Goal: Information Seeking & Learning: Check status

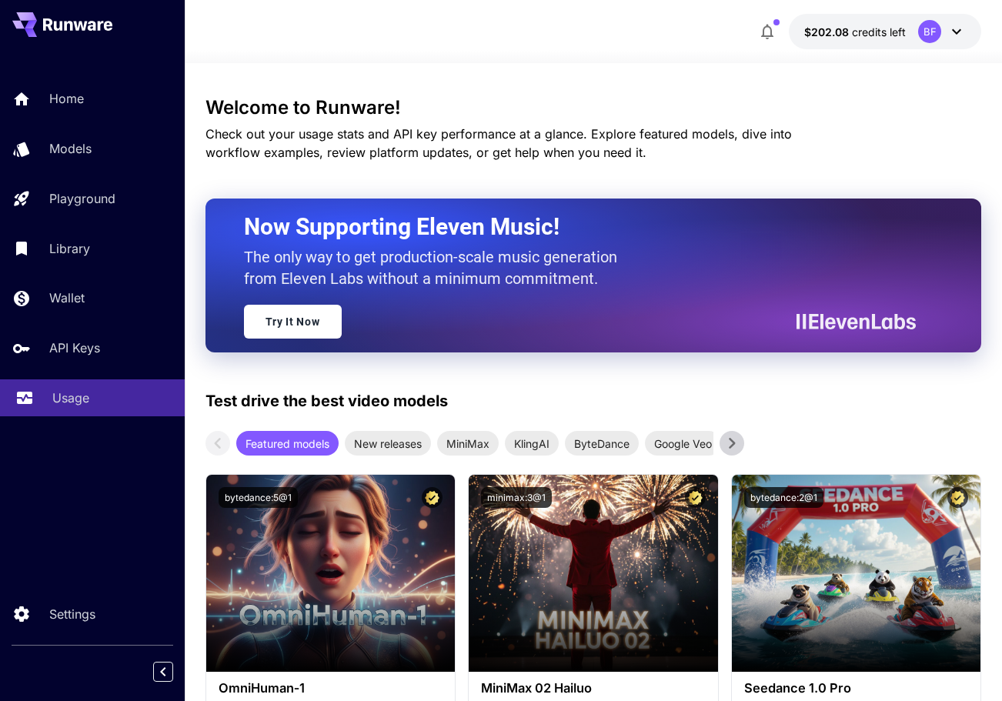
click at [97, 401] on div "Usage" at bounding box center [112, 397] width 120 height 18
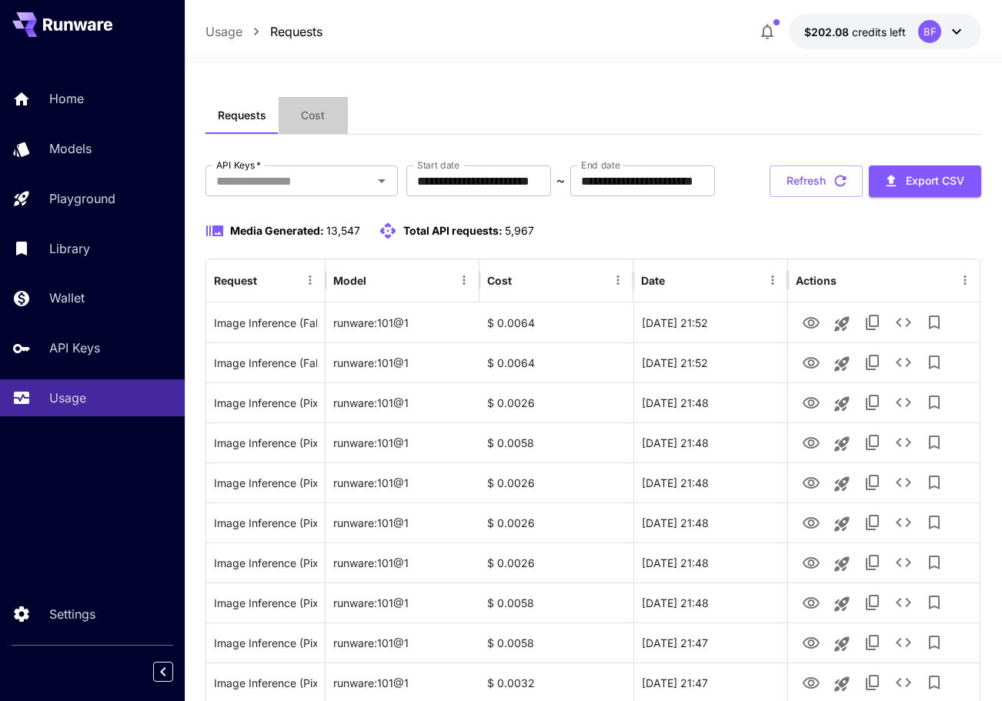
click at [320, 106] on button "Cost" at bounding box center [312, 115] width 69 height 37
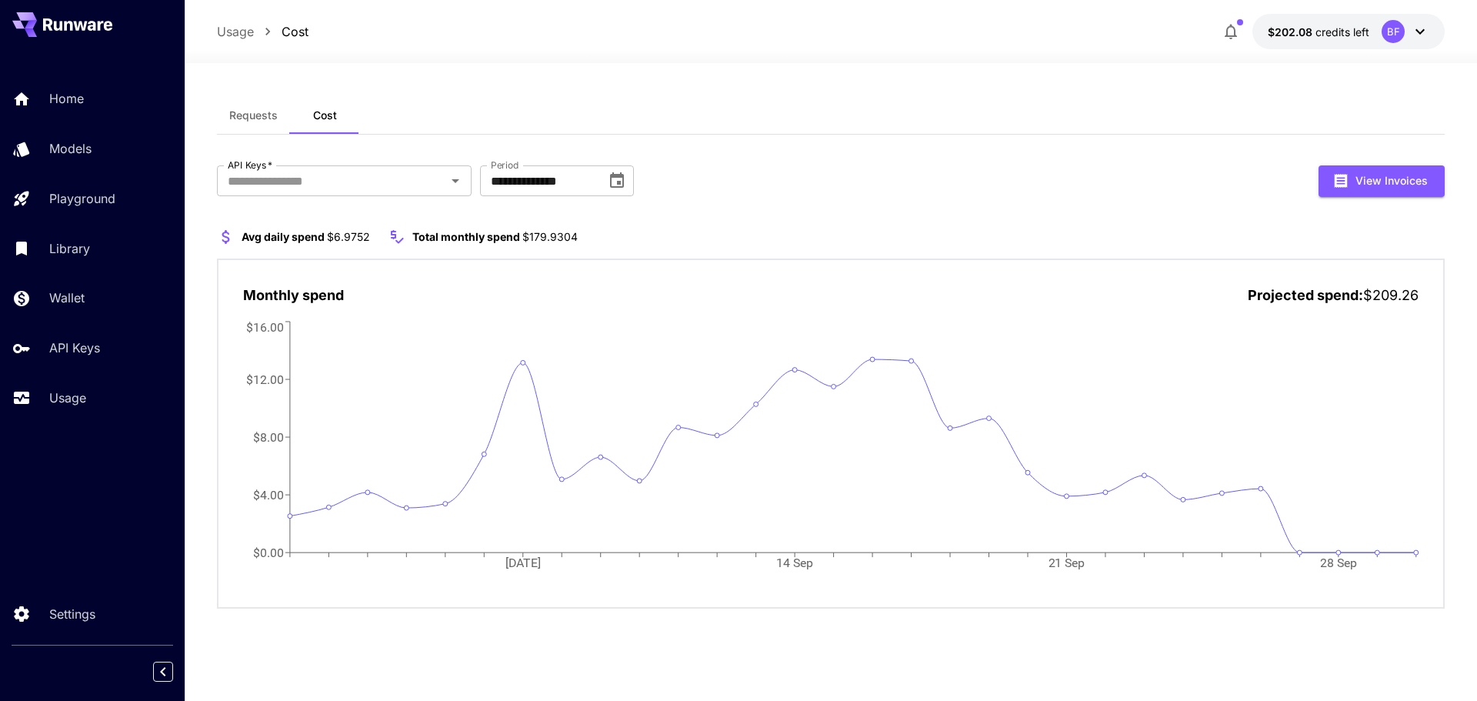
click at [266, 122] on span "Requests" at bounding box center [253, 115] width 48 height 14
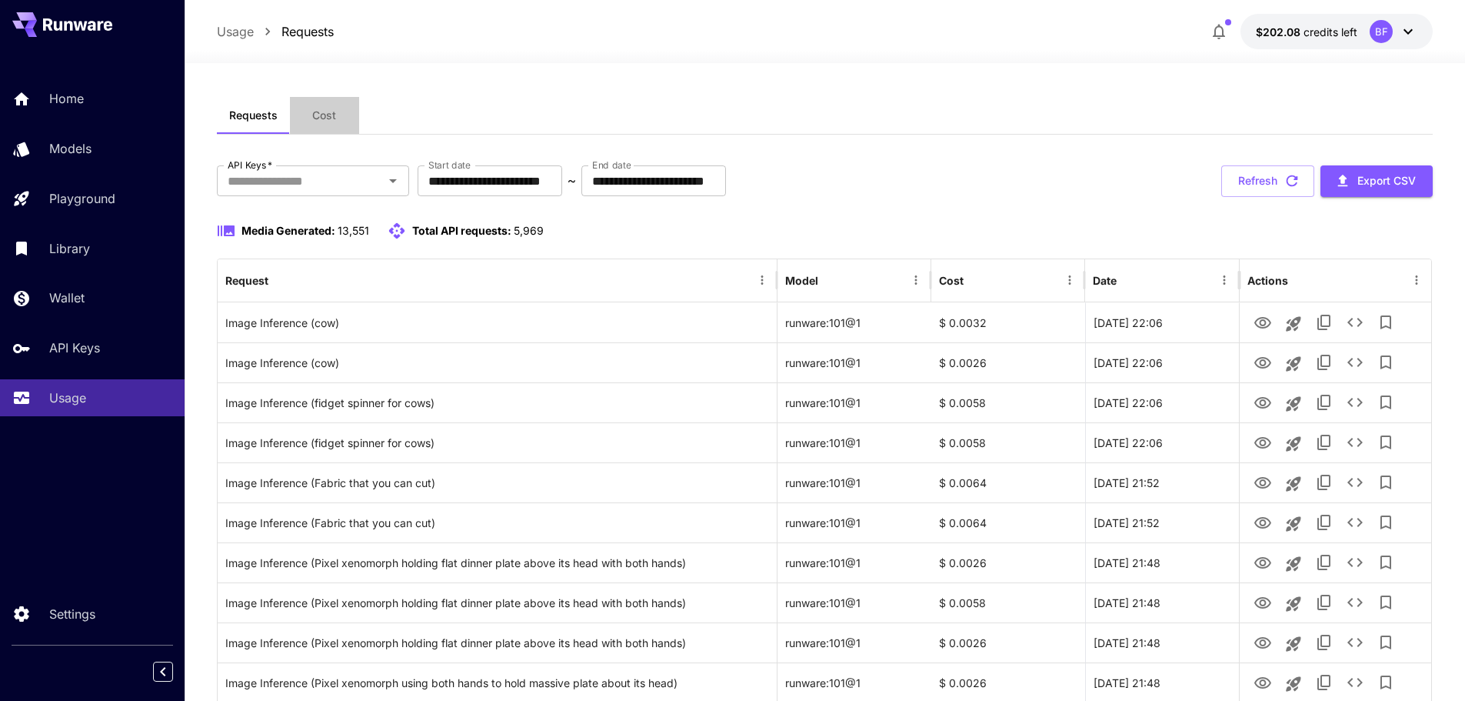
click at [316, 105] on button "Cost" at bounding box center [324, 115] width 69 height 37
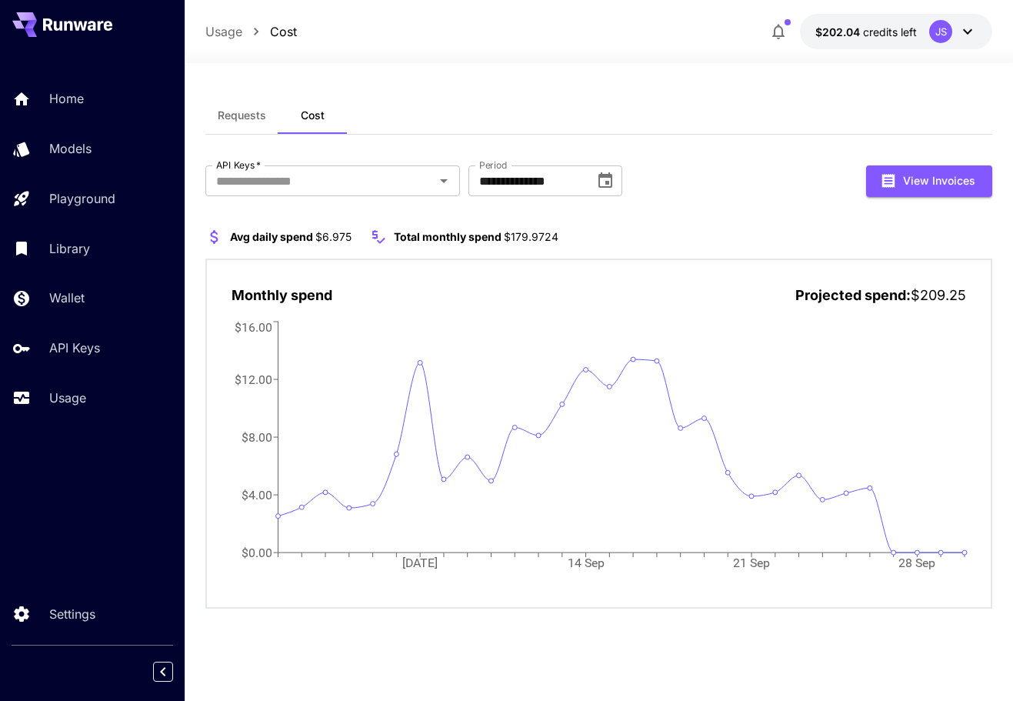
click at [948, 28] on div "JS" at bounding box center [940, 31] width 23 height 23
click at [959, 27] on icon at bounding box center [967, 31] width 18 height 18
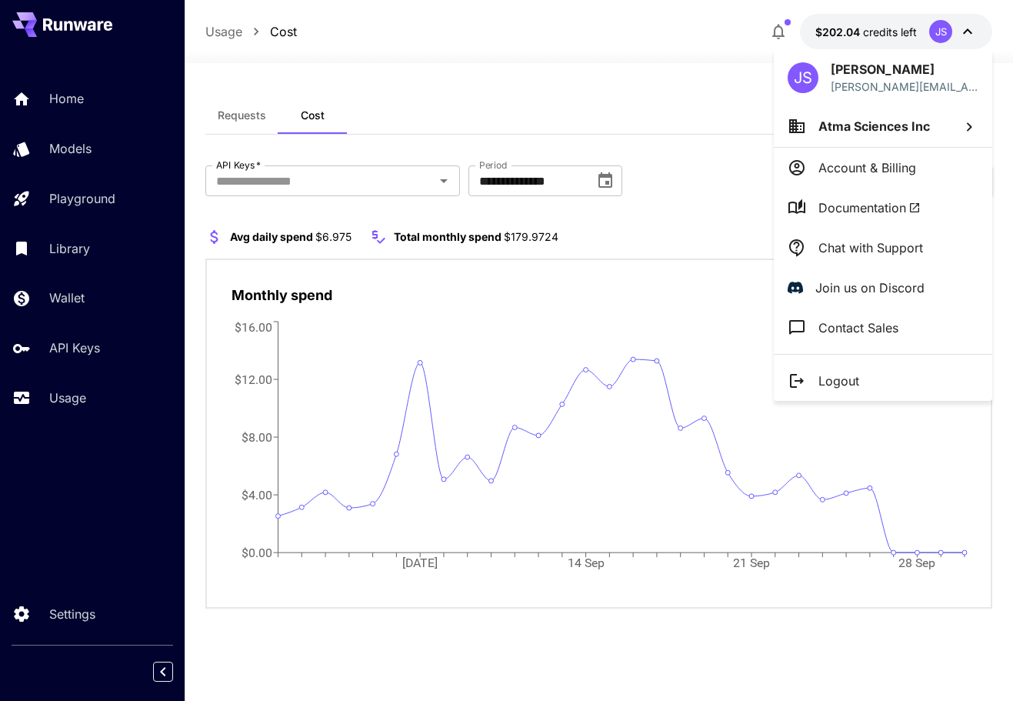
click at [959, 27] on div at bounding box center [506, 350] width 1013 height 701
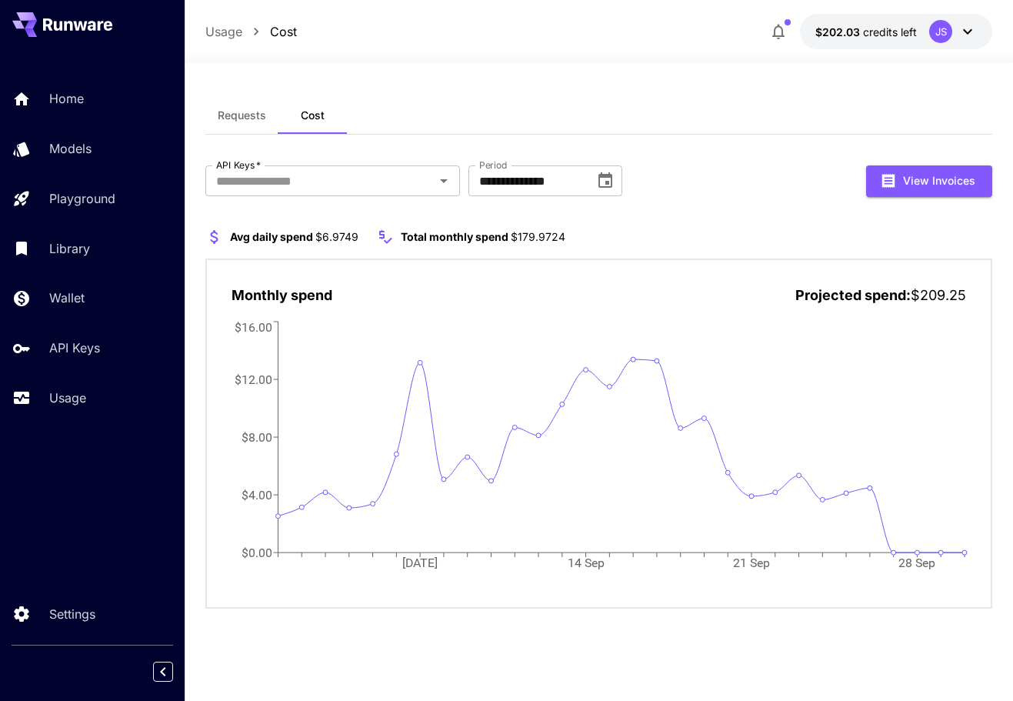
click at [860, 27] on span "$202.03" at bounding box center [839, 31] width 48 height 13
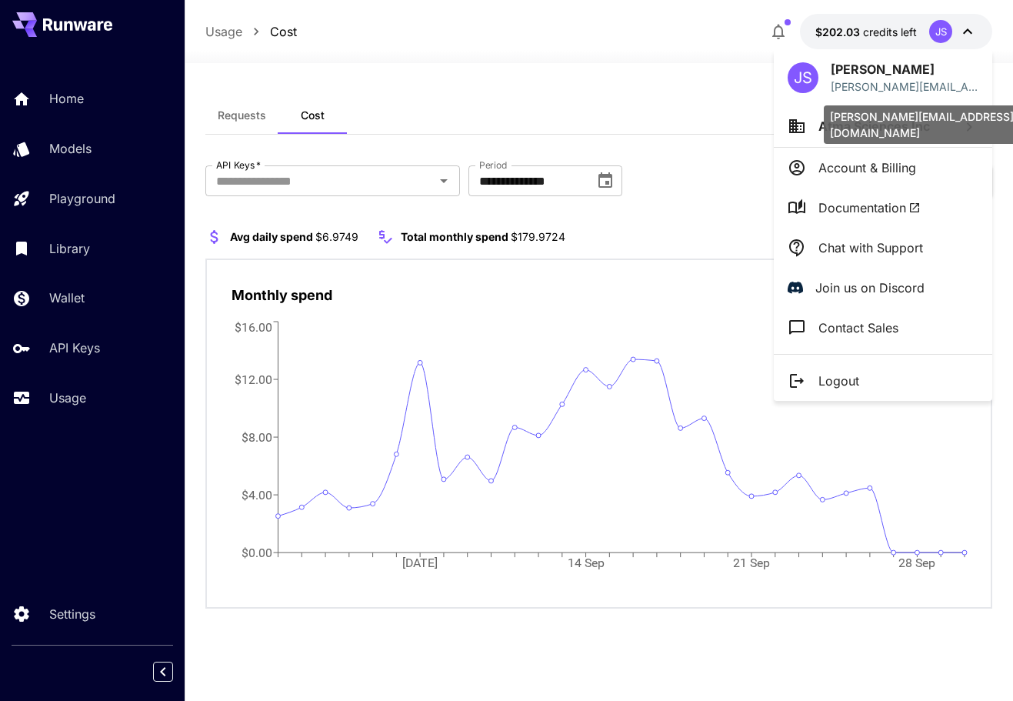
click at [830, 129] on body "**********" at bounding box center [506, 350] width 1013 height 701
click at [828, 130] on span "Atma Sciences Inc" at bounding box center [874, 125] width 112 height 15
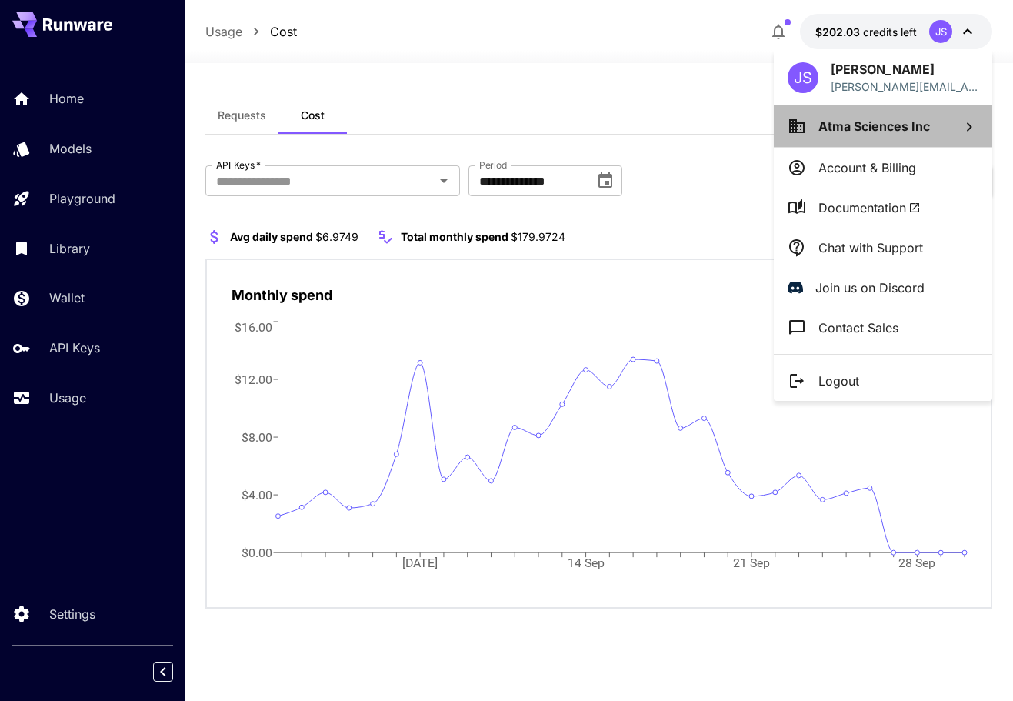
click at [835, 125] on span "Atma Sciences Inc" at bounding box center [874, 125] width 112 height 15
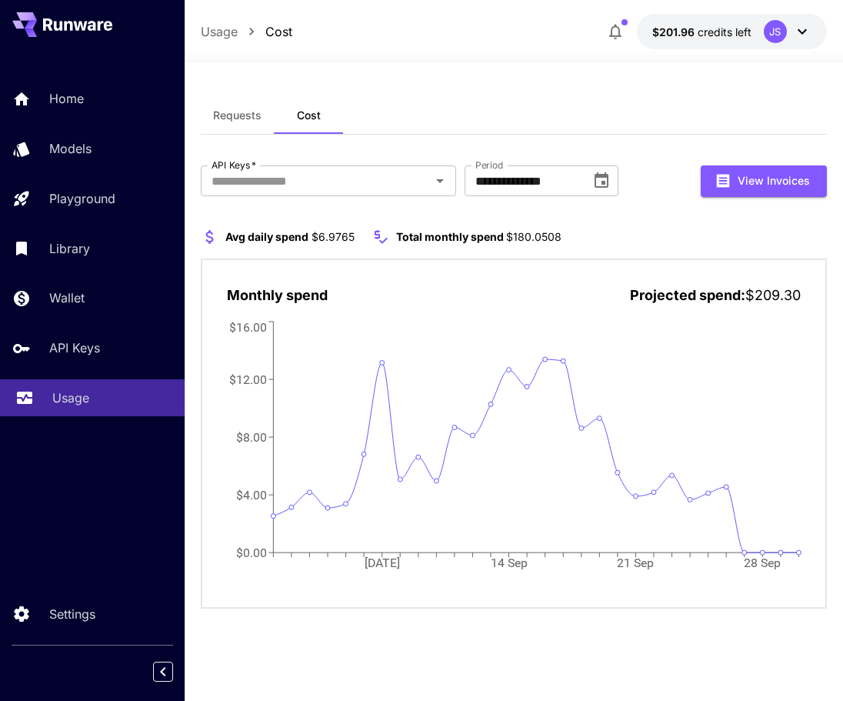
click at [99, 388] on div "Usage" at bounding box center [112, 397] width 120 height 18
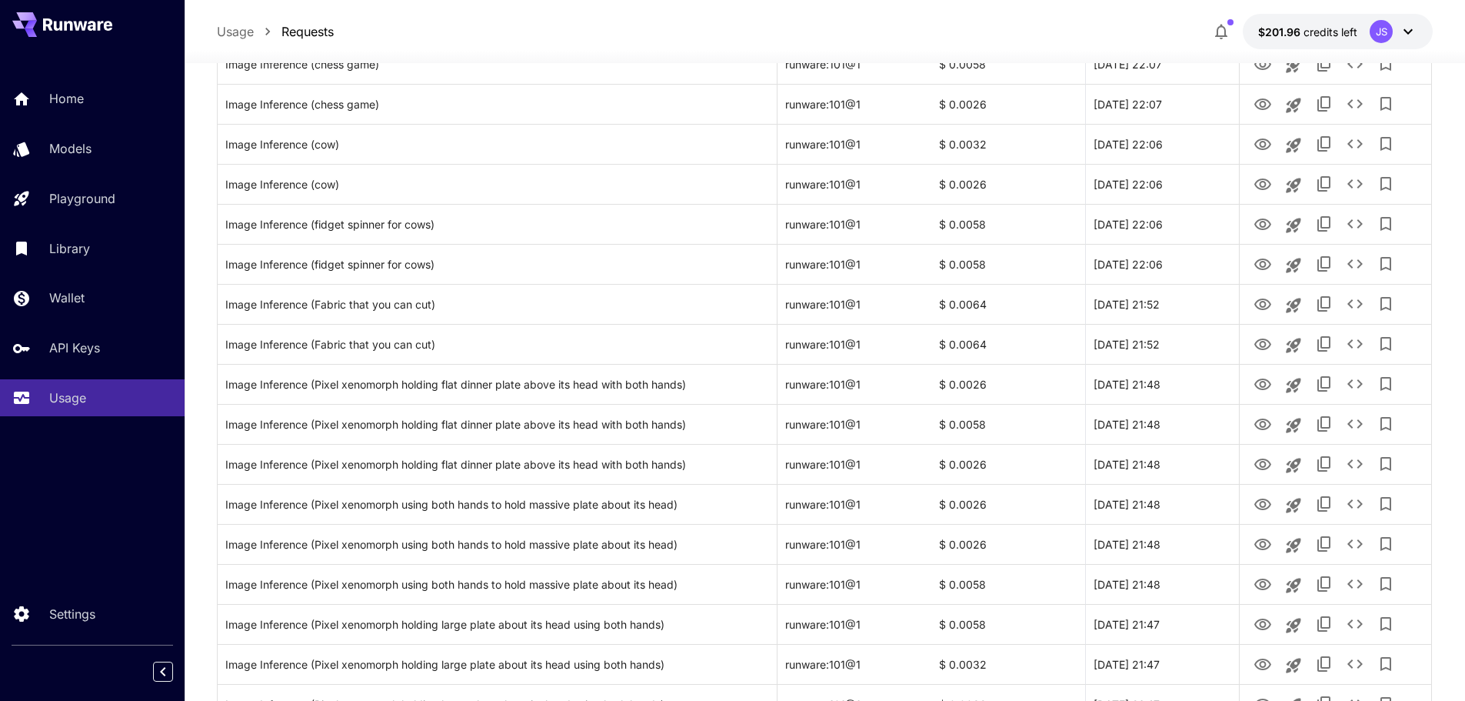
scroll to position [1689, 0]
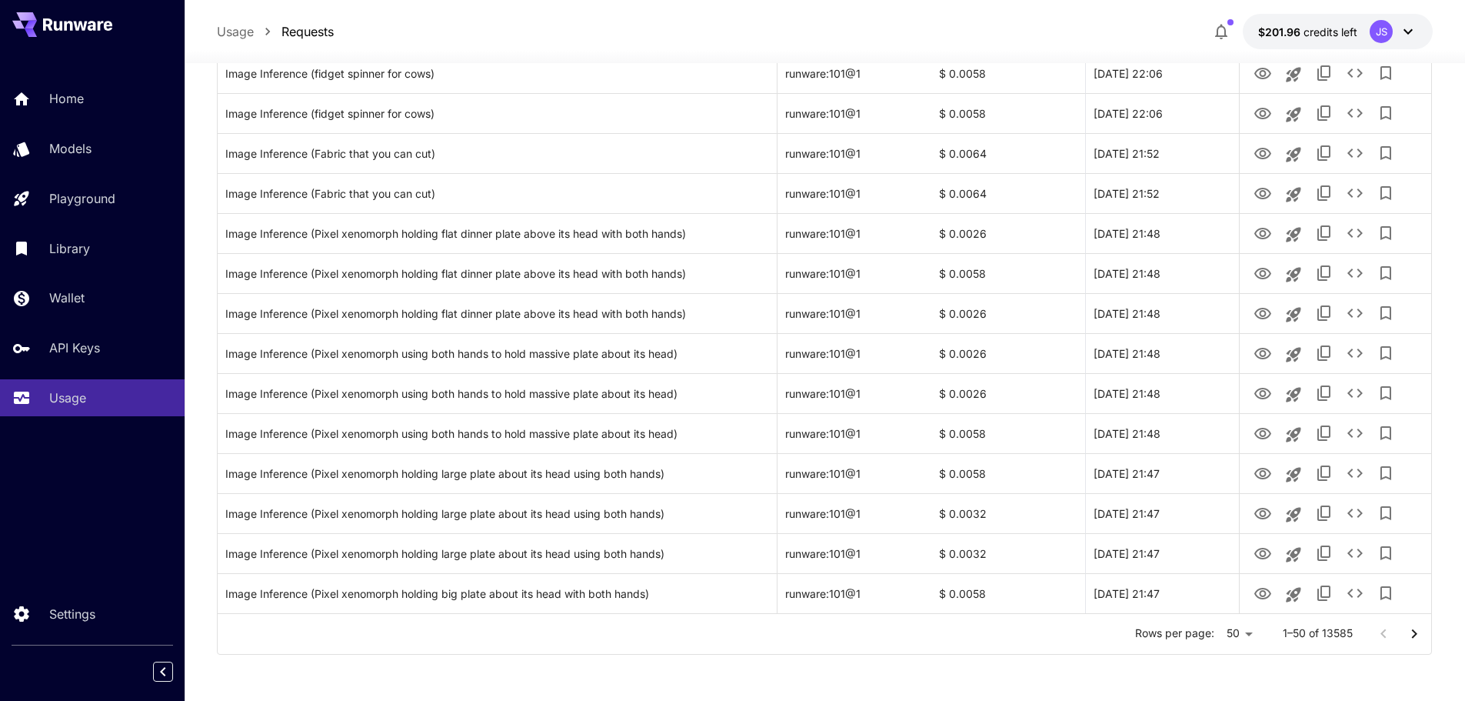
click at [1012, 636] on div at bounding box center [1399, 633] width 62 height 31
click at [1012, 640] on icon "Go to next page" at bounding box center [1414, 634] width 18 height 18
click at [1012, 637] on icon "Go to next page" at bounding box center [1413, 632] width 5 height 9
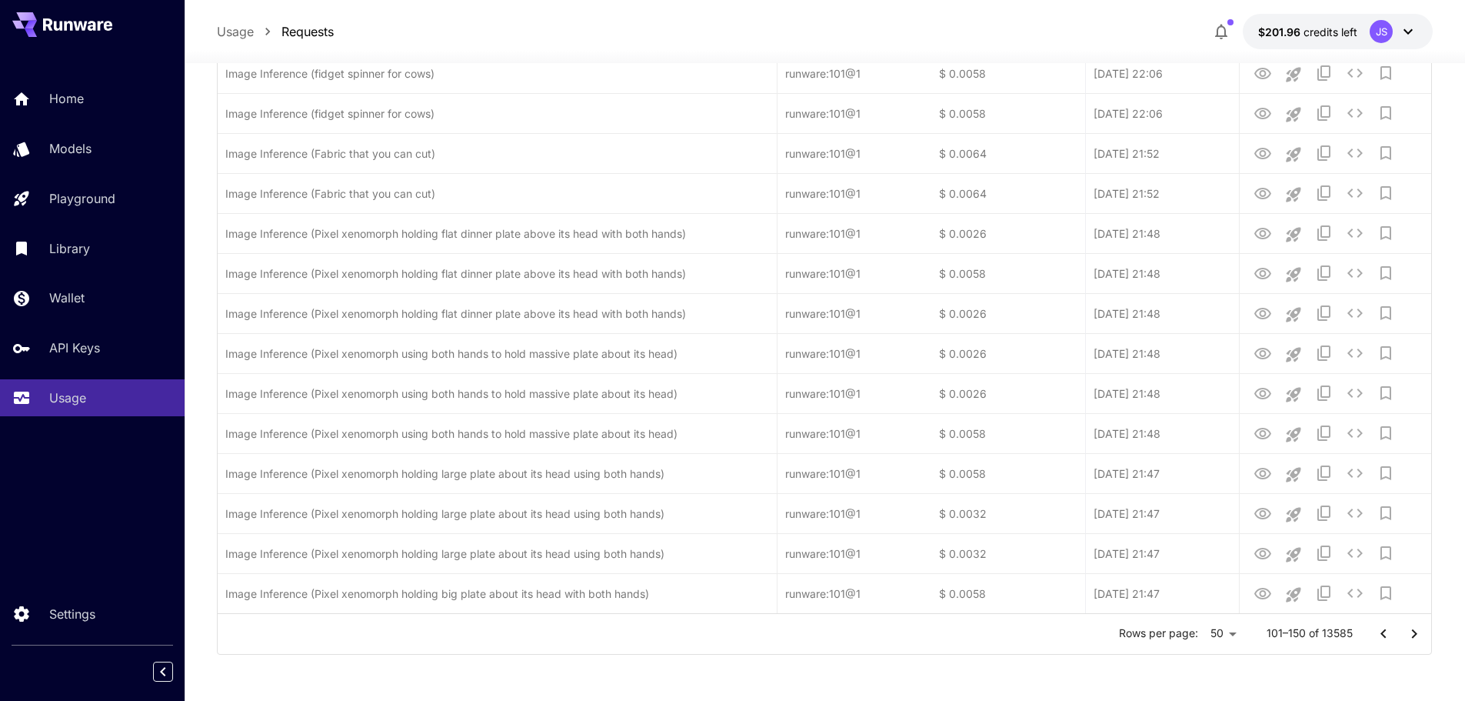
click at [1012, 637] on icon "Go to next page" at bounding box center [1413, 632] width 5 height 9
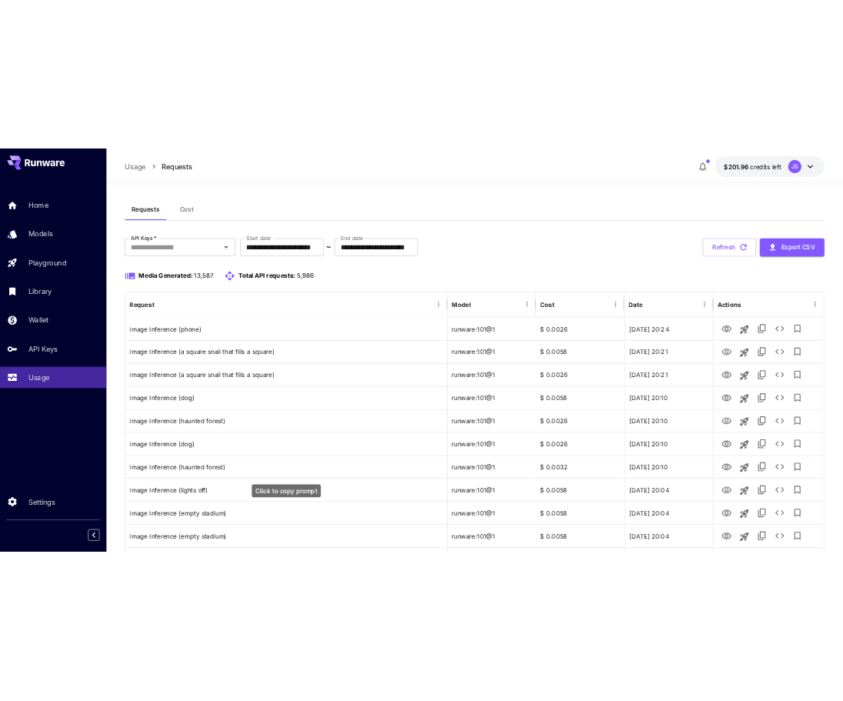
scroll to position [0, 0]
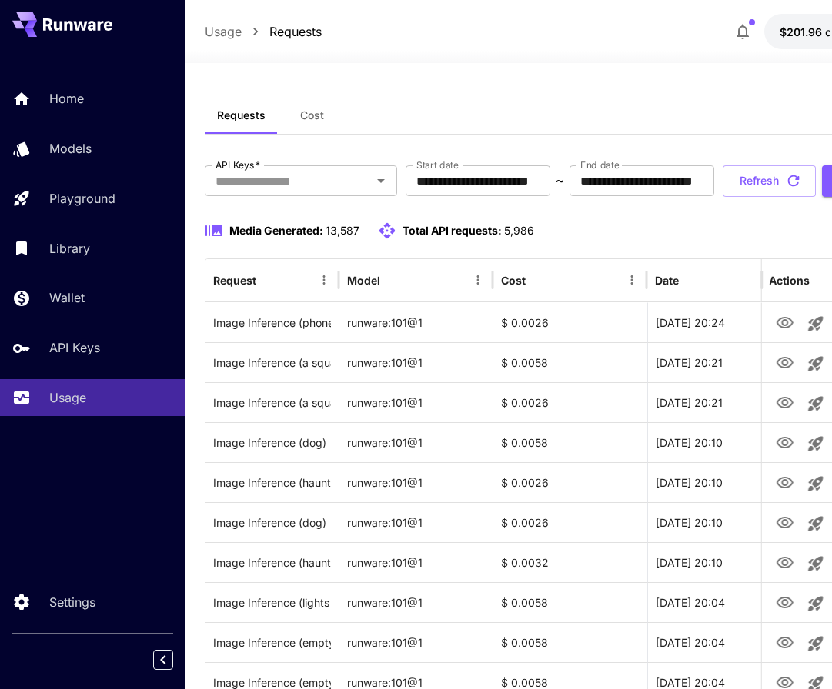
click at [313, 125] on button "Cost" at bounding box center [312, 115] width 69 height 37
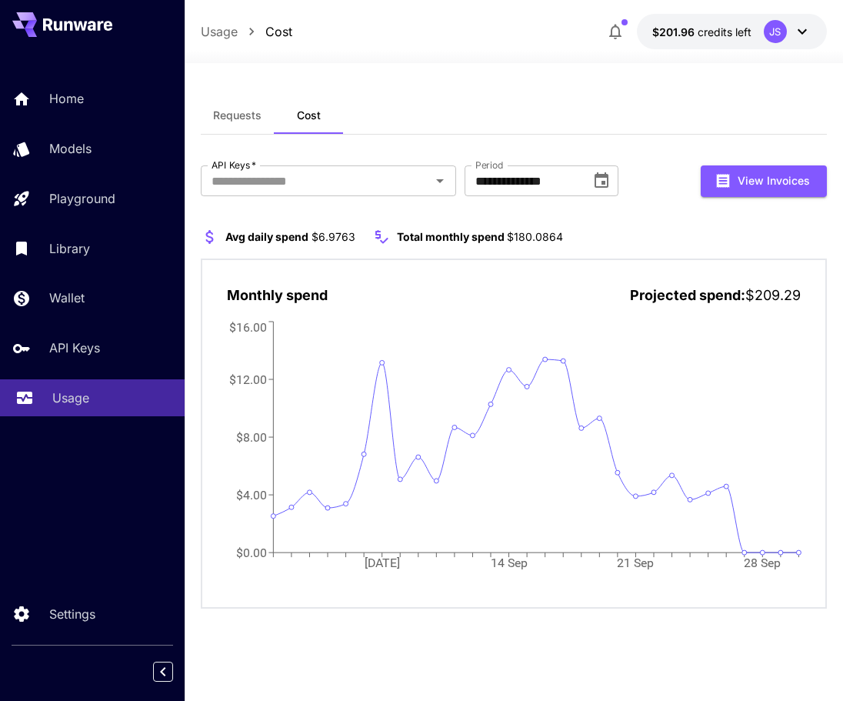
click at [92, 392] on div "Usage" at bounding box center [112, 397] width 120 height 18
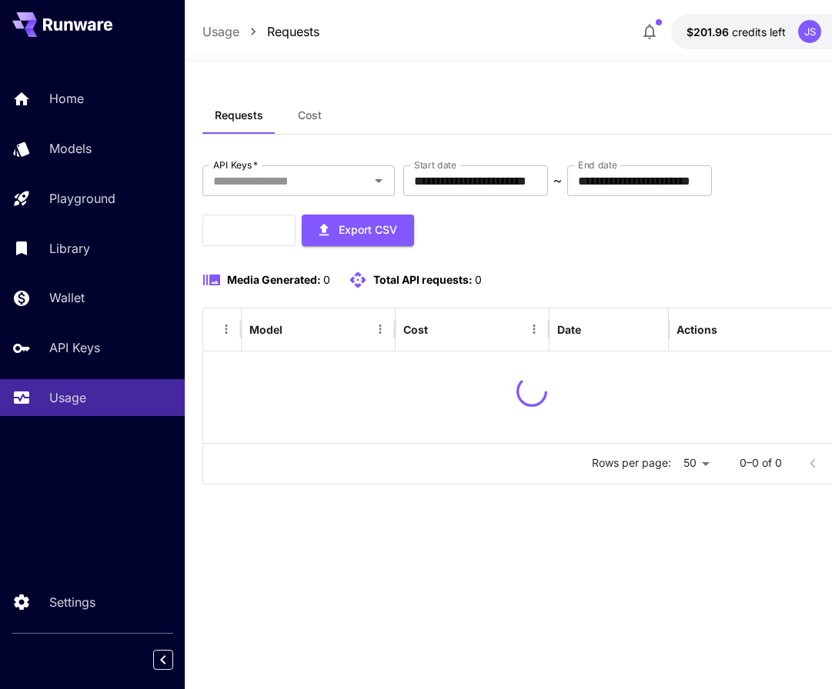
click at [725, 14] on button "$201.96 credits left JS" at bounding box center [766, 31] width 190 height 35
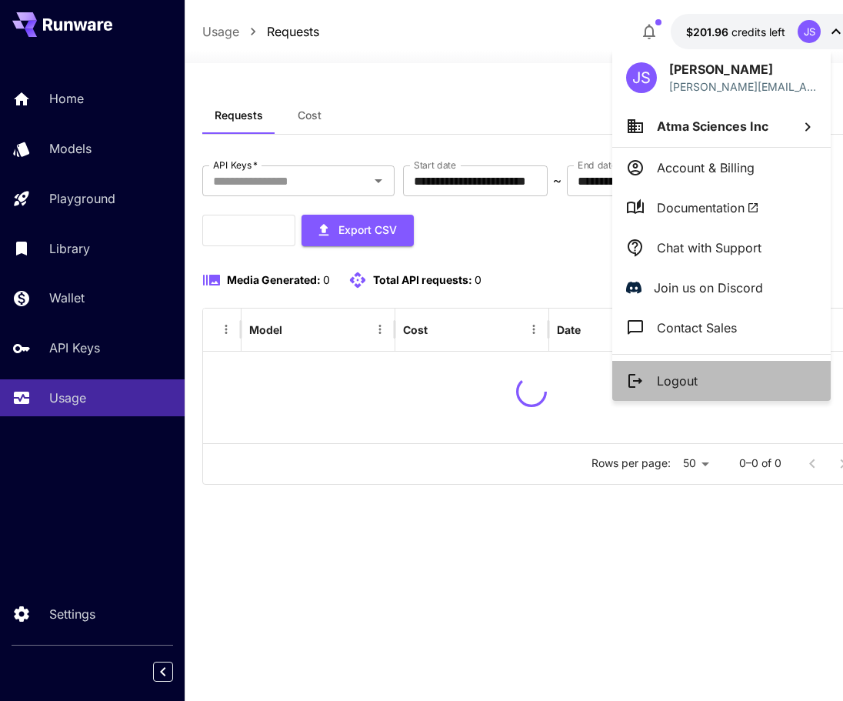
click at [664, 377] on p "Logout" at bounding box center [677, 381] width 41 height 18
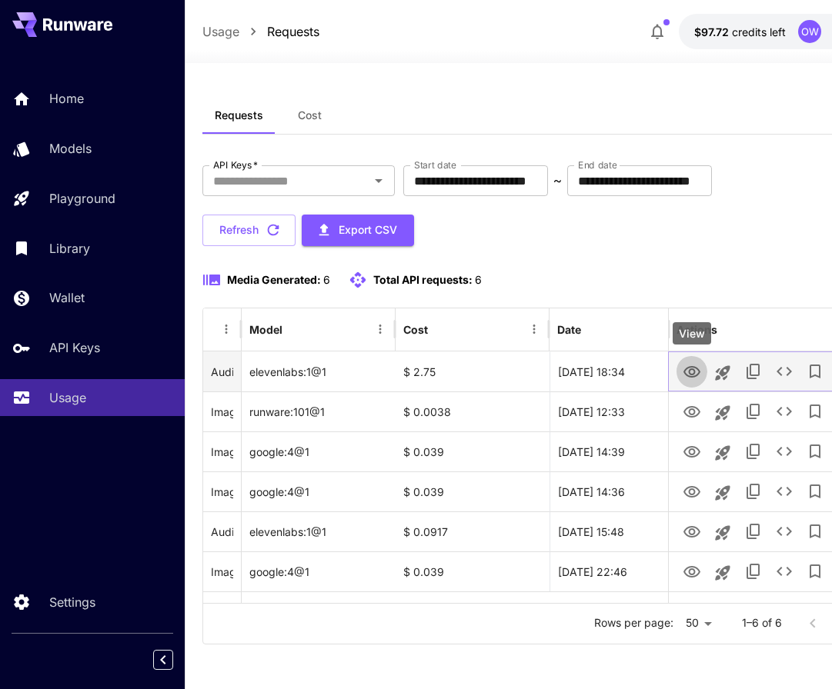
click at [686, 369] on icon "View" at bounding box center [691, 372] width 17 height 12
click at [699, 381] on icon "View" at bounding box center [691, 372] width 18 height 18
click at [778, 370] on icon "See details" at bounding box center [783, 371] width 15 height 9
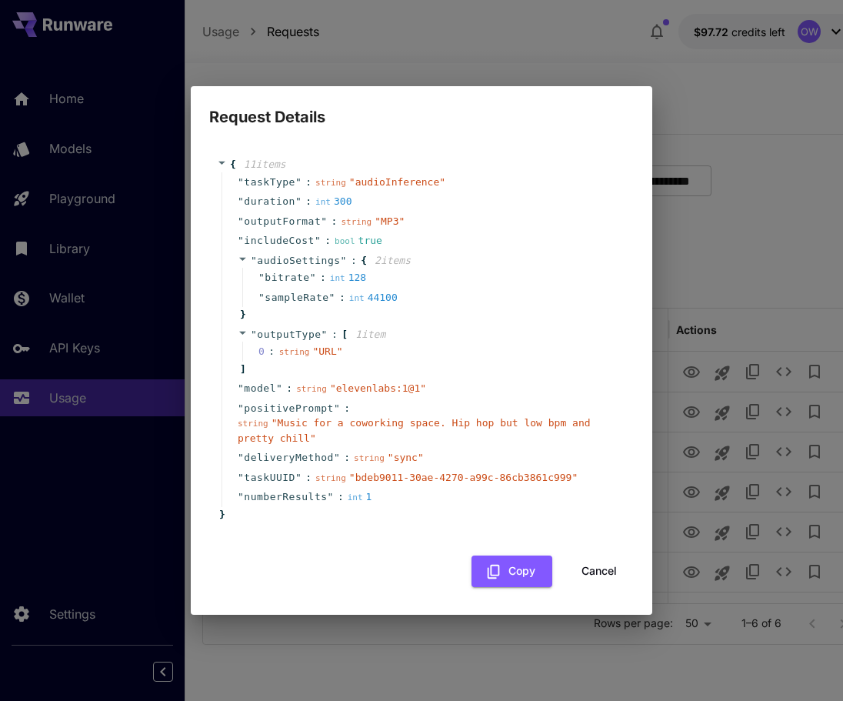
click at [732, 275] on div "Request Details { 11 item s " taskType " : string " audioInference " " duration…" at bounding box center [421, 350] width 843 height 701
click at [592, 562] on button "Cancel" at bounding box center [599, 571] width 69 height 32
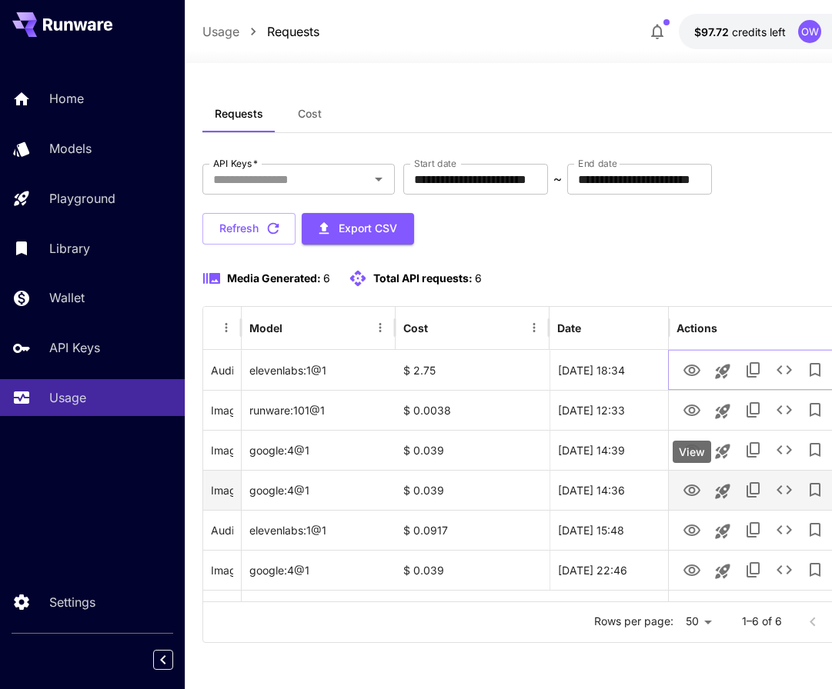
scroll to position [12, 0]
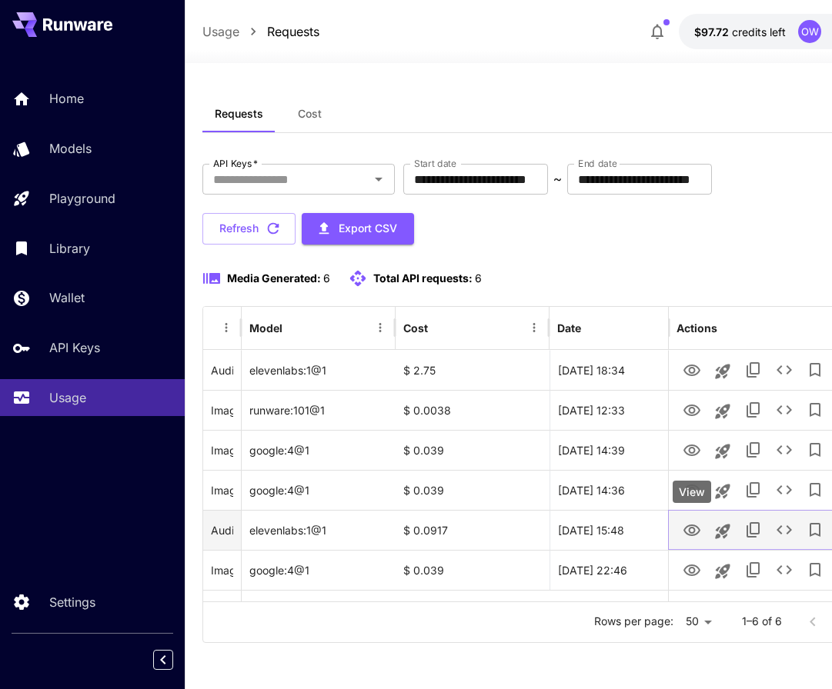
click at [688, 522] on icon "View" at bounding box center [691, 531] width 18 height 18
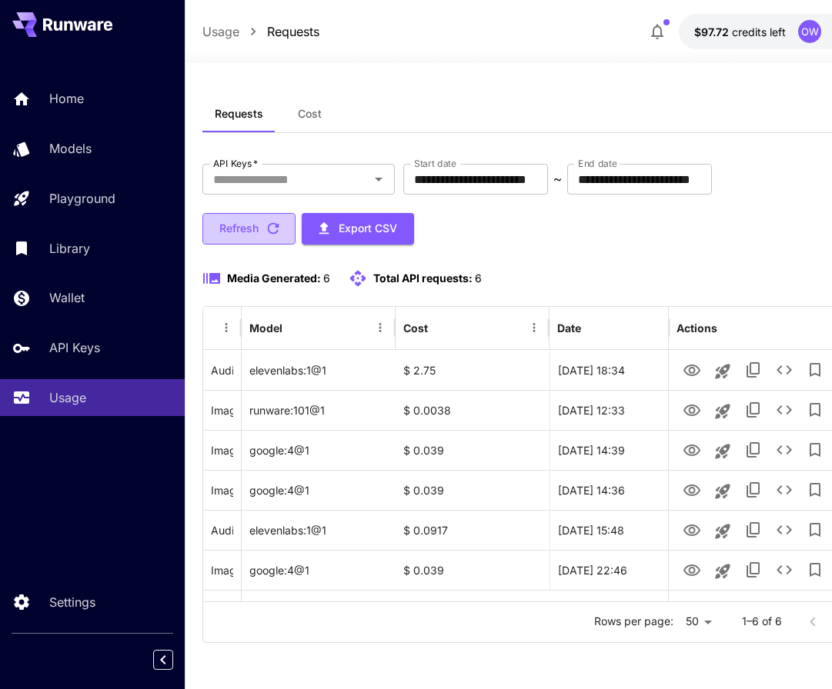
click at [272, 213] on button "Refresh" at bounding box center [248, 229] width 93 height 32
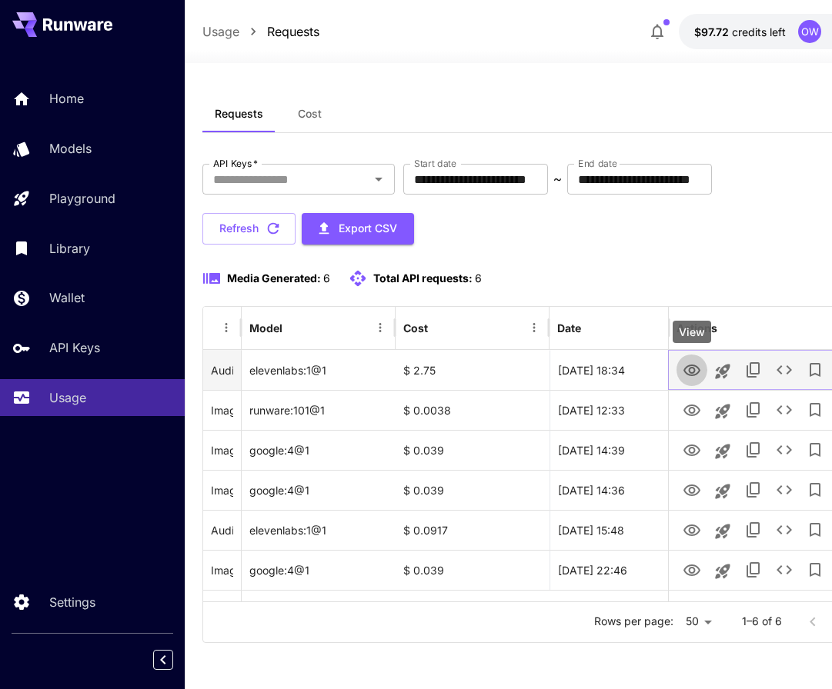
click at [695, 365] on icon "View" at bounding box center [691, 371] width 17 height 12
